Goal: Transaction & Acquisition: Purchase product/service

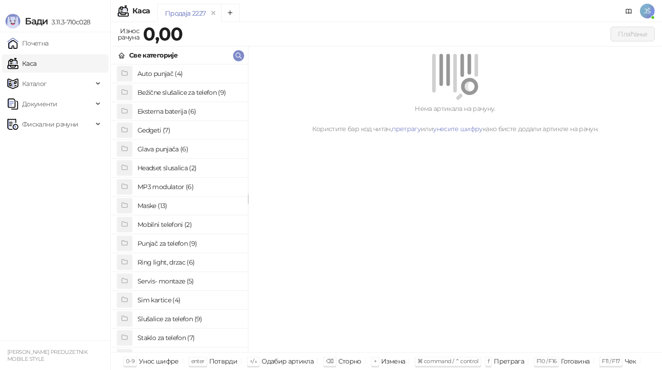
scroll to position [30, 0]
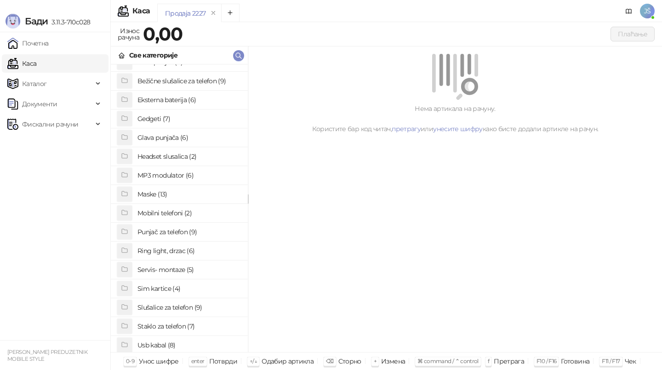
click at [183, 288] on h4 "Sim kartice (4)" at bounding box center [189, 288] width 103 height 15
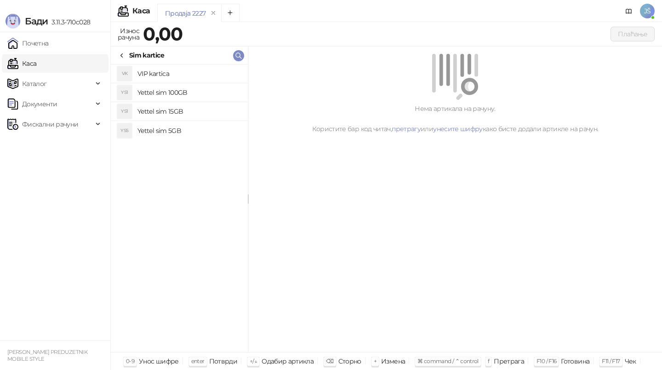
click at [198, 95] on h4 "Yettel sim 100GB" at bounding box center [189, 92] width 103 height 15
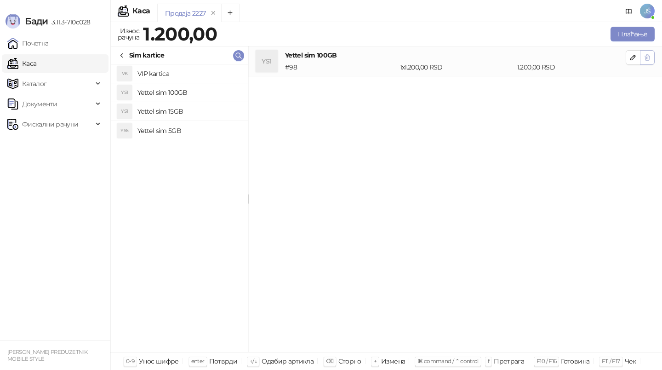
click at [647, 58] on icon "button" at bounding box center [647, 58] width 5 height 6
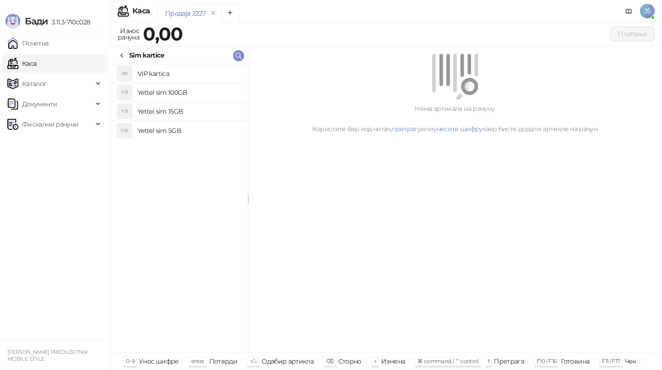
click at [195, 92] on h4 "Yettel sim 100GB" at bounding box center [189, 92] width 103 height 15
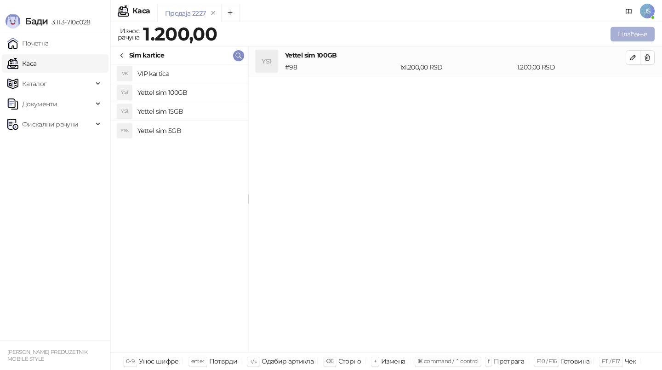
click at [639, 39] on button "Плаћање" at bounding box center [633, 34] width 44 height 15
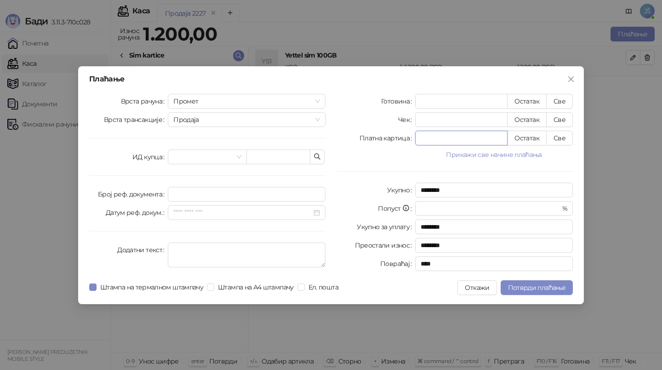
click at [478, 144] on input "*" at bounding box center [462, 138] width 92 height 14
click at [562, 138] on button "Све" at bounding box center [560, 138] width 27 height 15
type input "****"
click at [559, 289] on span "Потврди плаћање" at bounding box center [537, 287] width 58 height 8
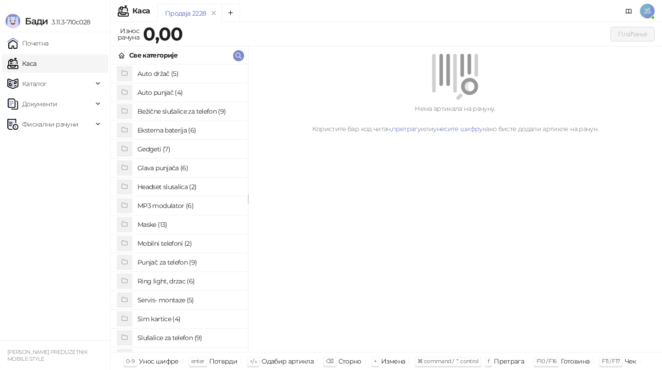
click at [204, 315] on h4 "Sim kartice (4)" at bounding box center [189, 318] width 103 height 15
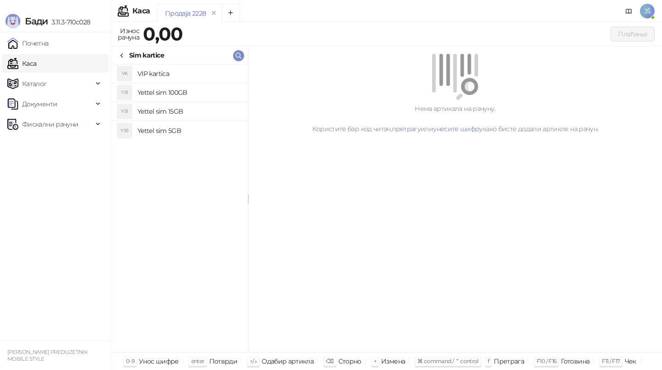
click at [207, 94] on h4 "Yettel sim 100GB" at bounding box center [189, 92] width 103 height 15
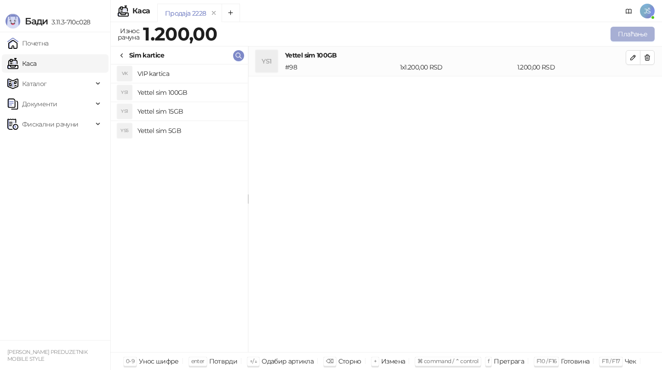
click at [645, 31] on button "Плаћање" at bounding box center [633, 34] width 44 height 15
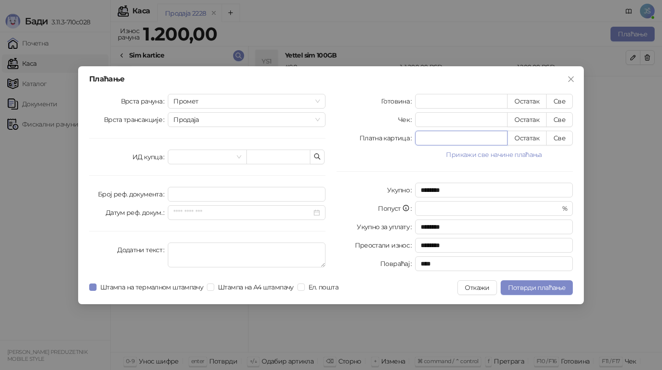
click at [494, 134] on input "*" at bounding box center [462, 138] width 92 height 14
click at [564, 143] on button "Све" at bounding box center [560, 138] width 27 height 15
type input "****"
click at [557, 286] on span "Потврди плаћање" at bounding box center [537, 287] width 58 height 8
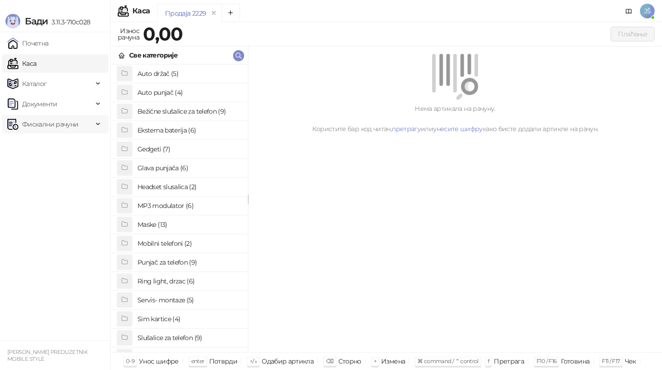
click at [74, 126] on span "Фискални рачуни" at bounding box center [50, 124] width 56 height 18
click at [77, 174] on ul "Издати рачуни По данима" at bounding box center [55, 154] width 110 height 42
click at [60, 165] on link "По данима" at bounding box center [35, 164] width 49 height 18
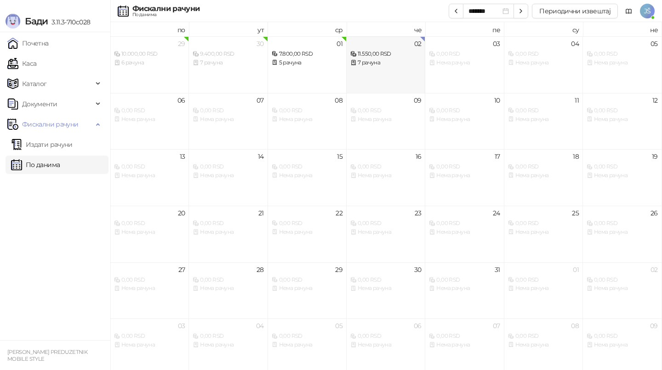
click at [383, 52] on div "11.550,00 RSD" at bounding box center [386, 54] width 71 height 9
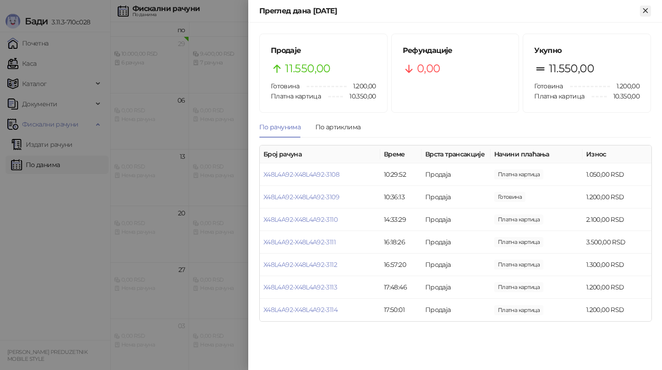
click at [649, 11] on icon "Close" at bounding box center [646, 10] width 8 height 8
